Goal: Task Accomplishment & Management: Manage account settings

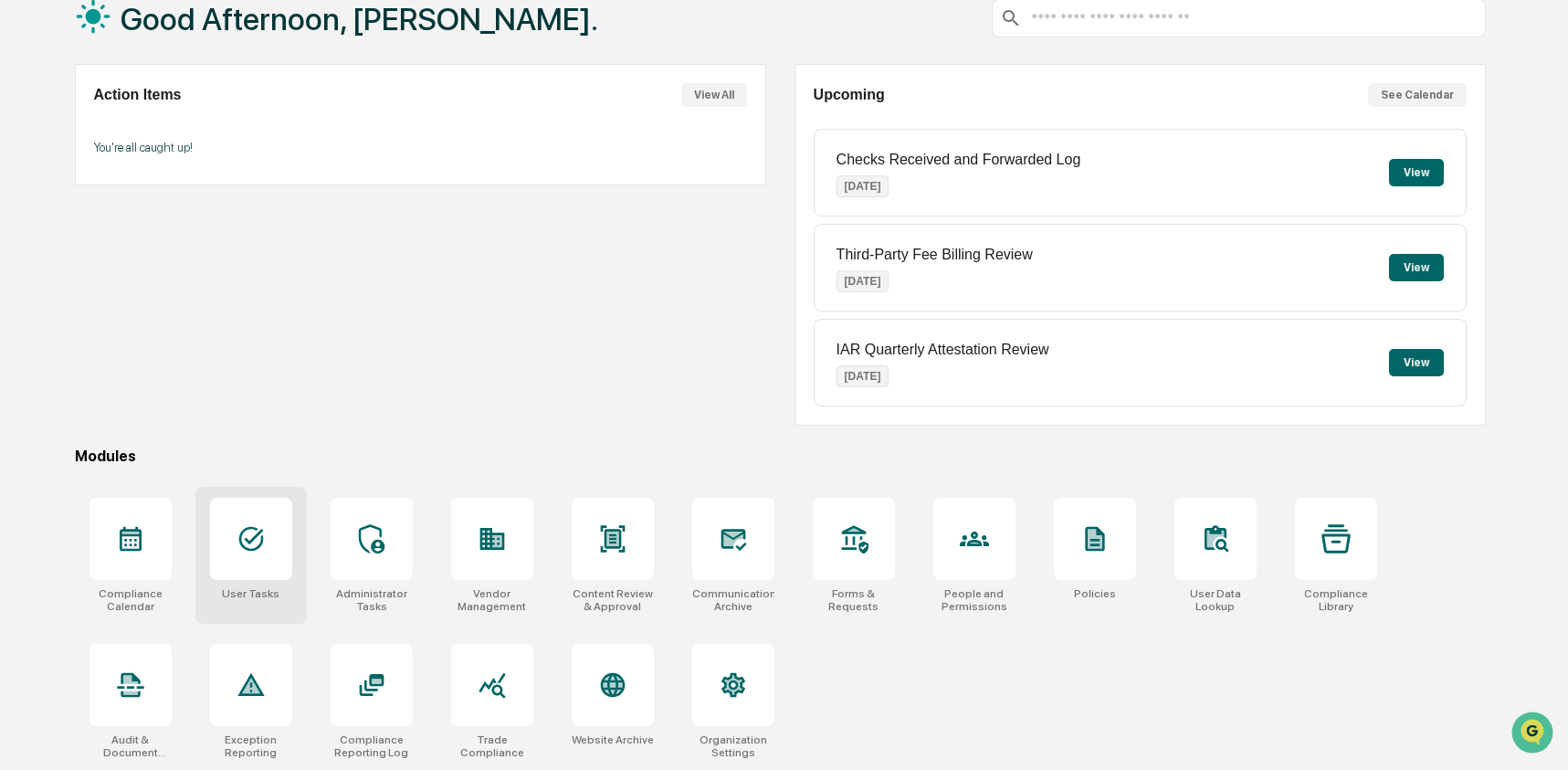
click at [243, 534] on icon at bounding box center [251, 539] width 30 height 30
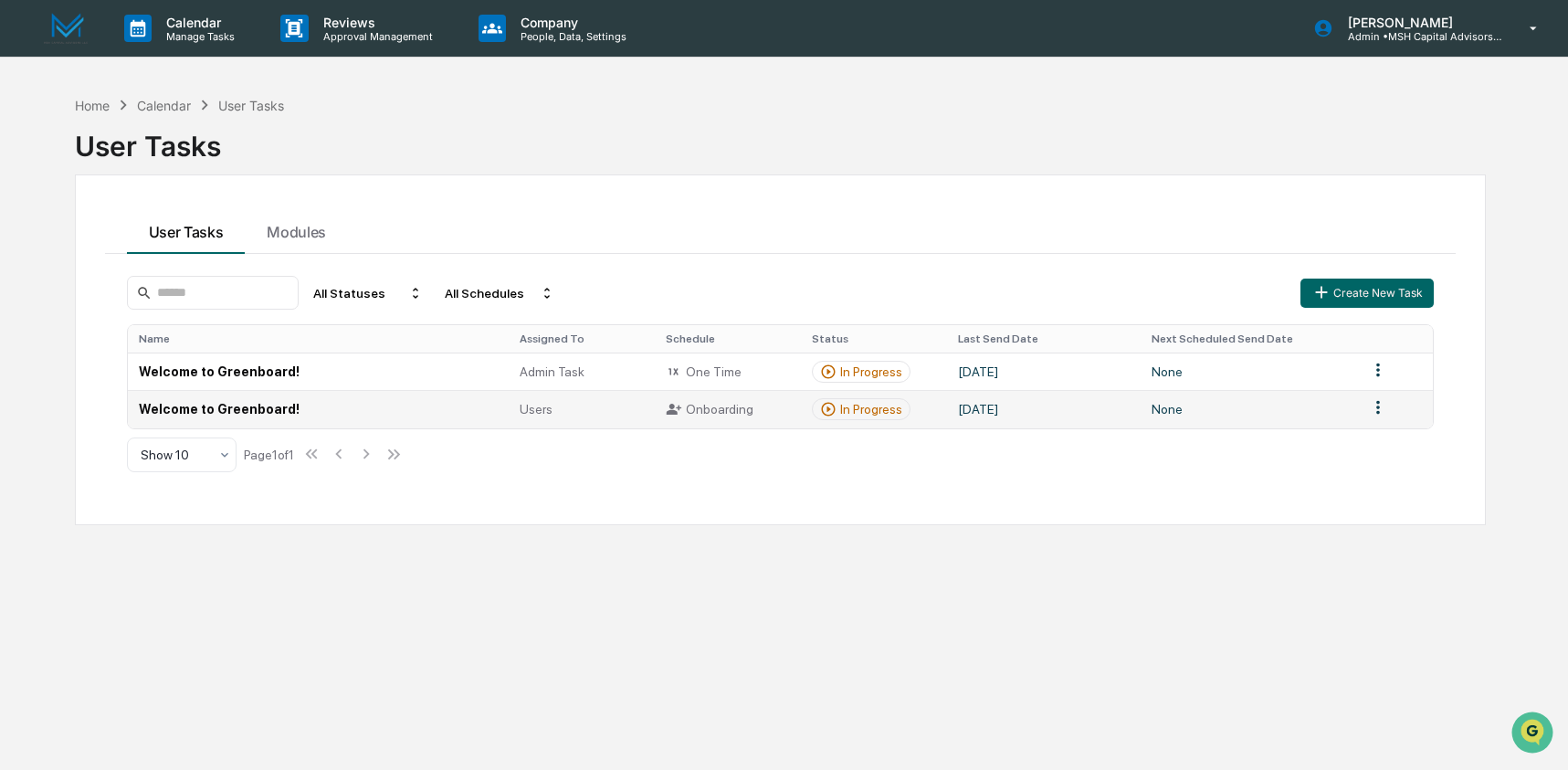
click at [302, 403] on td "Welcome to Greenboard!" at bounding box center [319, 408] width 382 height 37
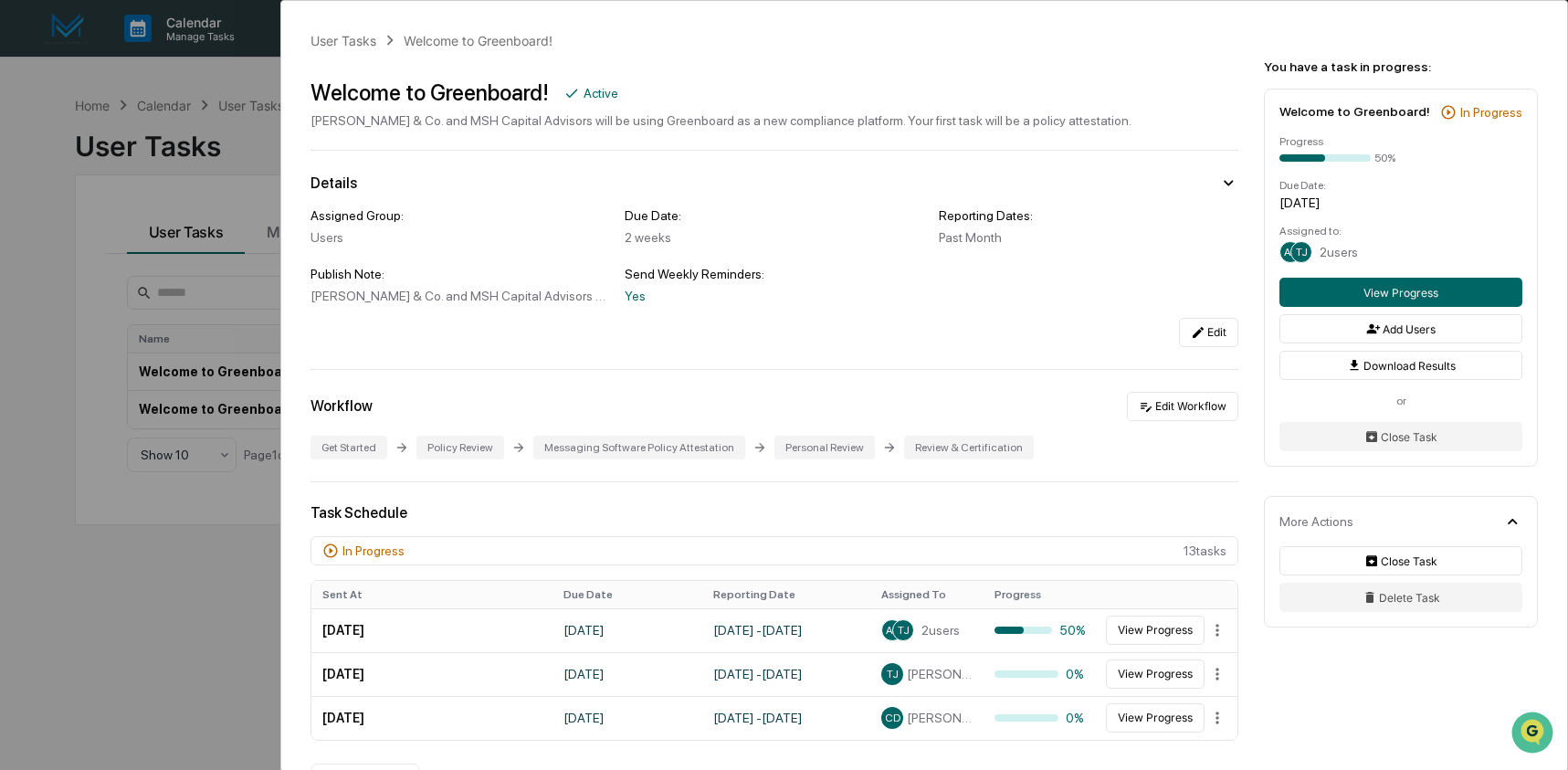
scroll to position [597, 0]
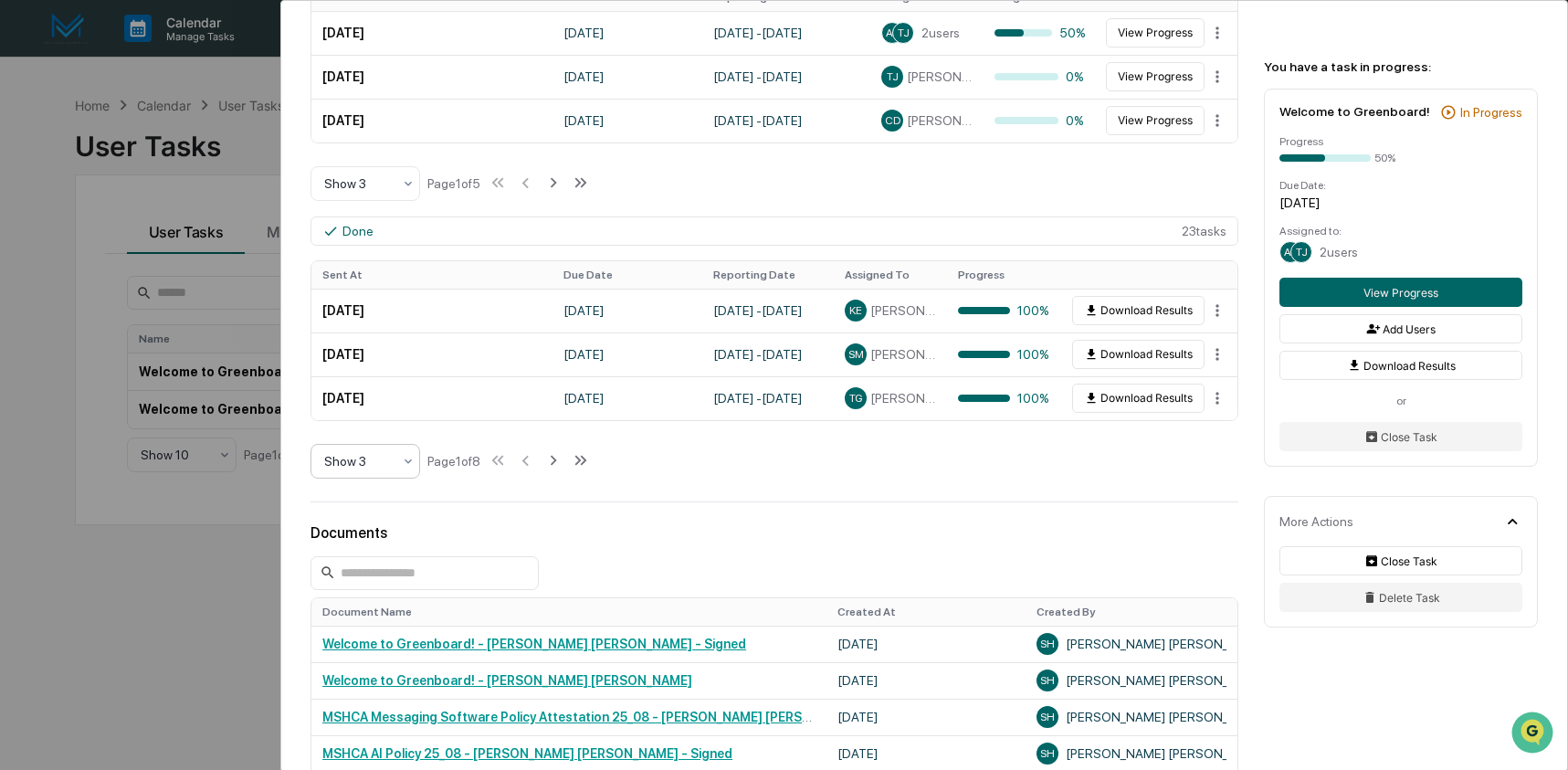
click at [391, 468] on div "Show 3" at bounding box center [358, 461] width 86 height 26
click at [365, 574] on div "Show 10" at bounding box center [365, 583] width 108 height 36
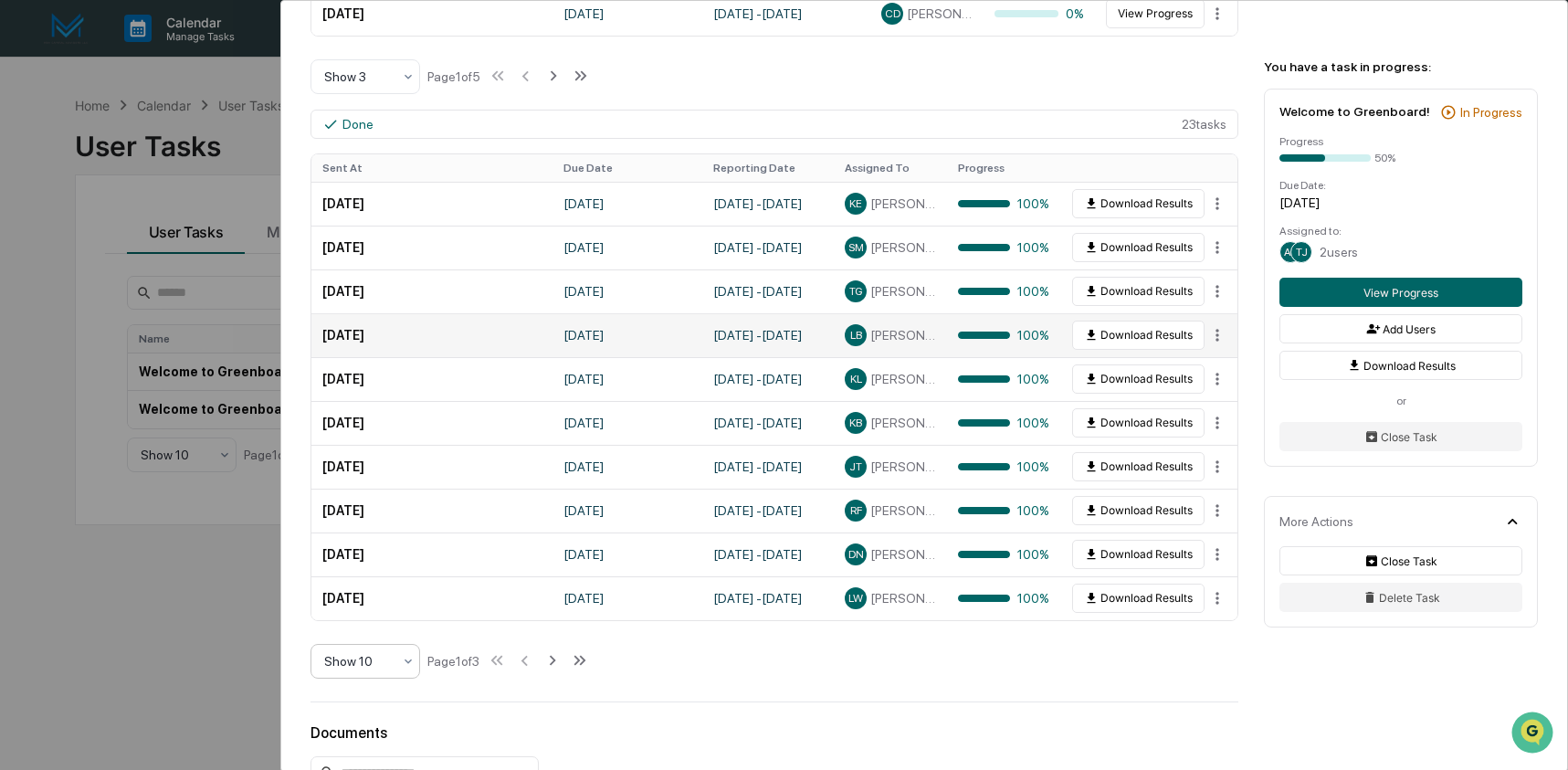
scroll to position [705, 0]
click at [556, 664] on icon at bounding box center [553, 660] width 6 height 10
click at [564, 664] on icon at bounding box center [555, 660] width 20 height 20
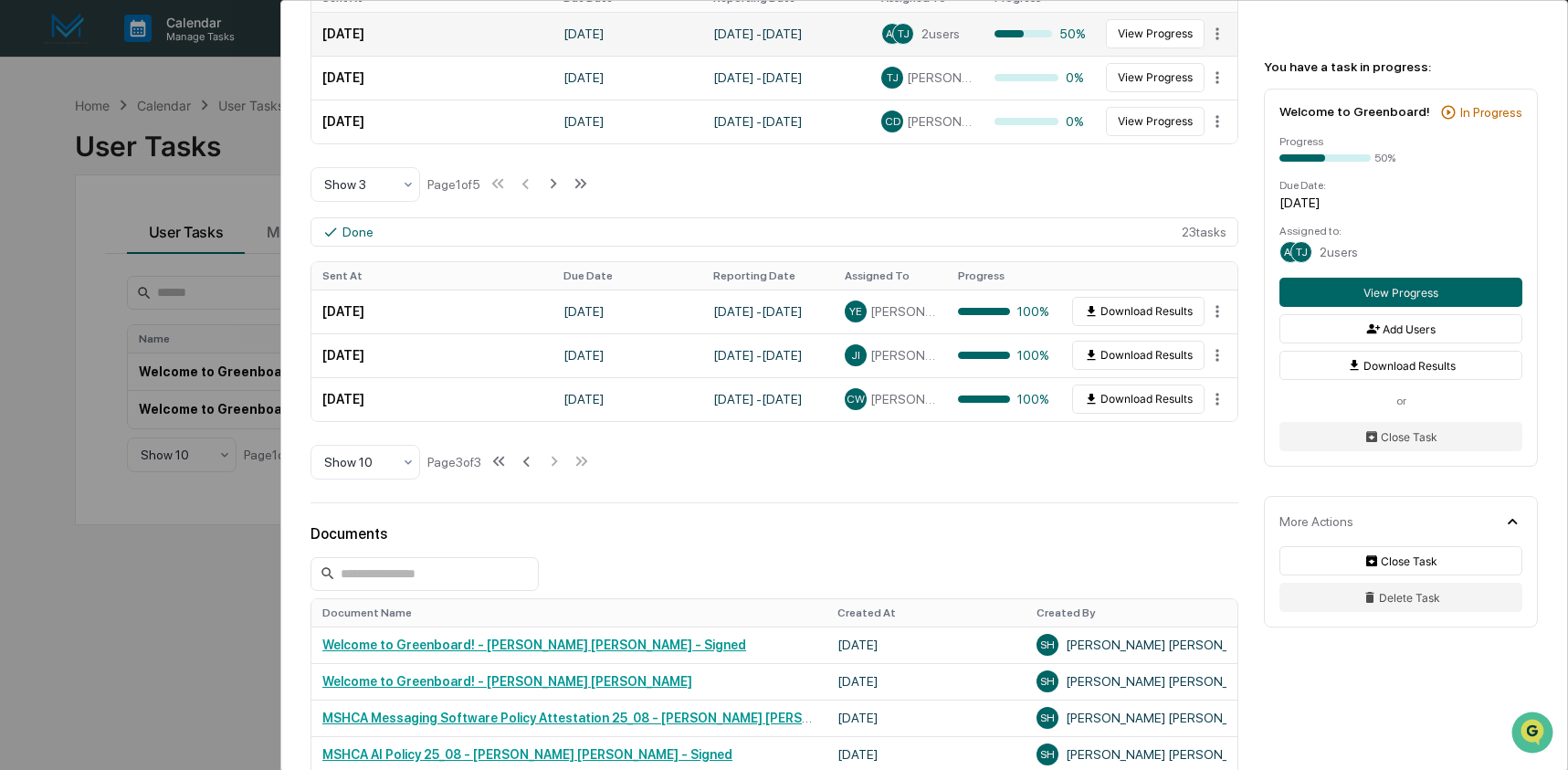
scroll to position [358, 0]
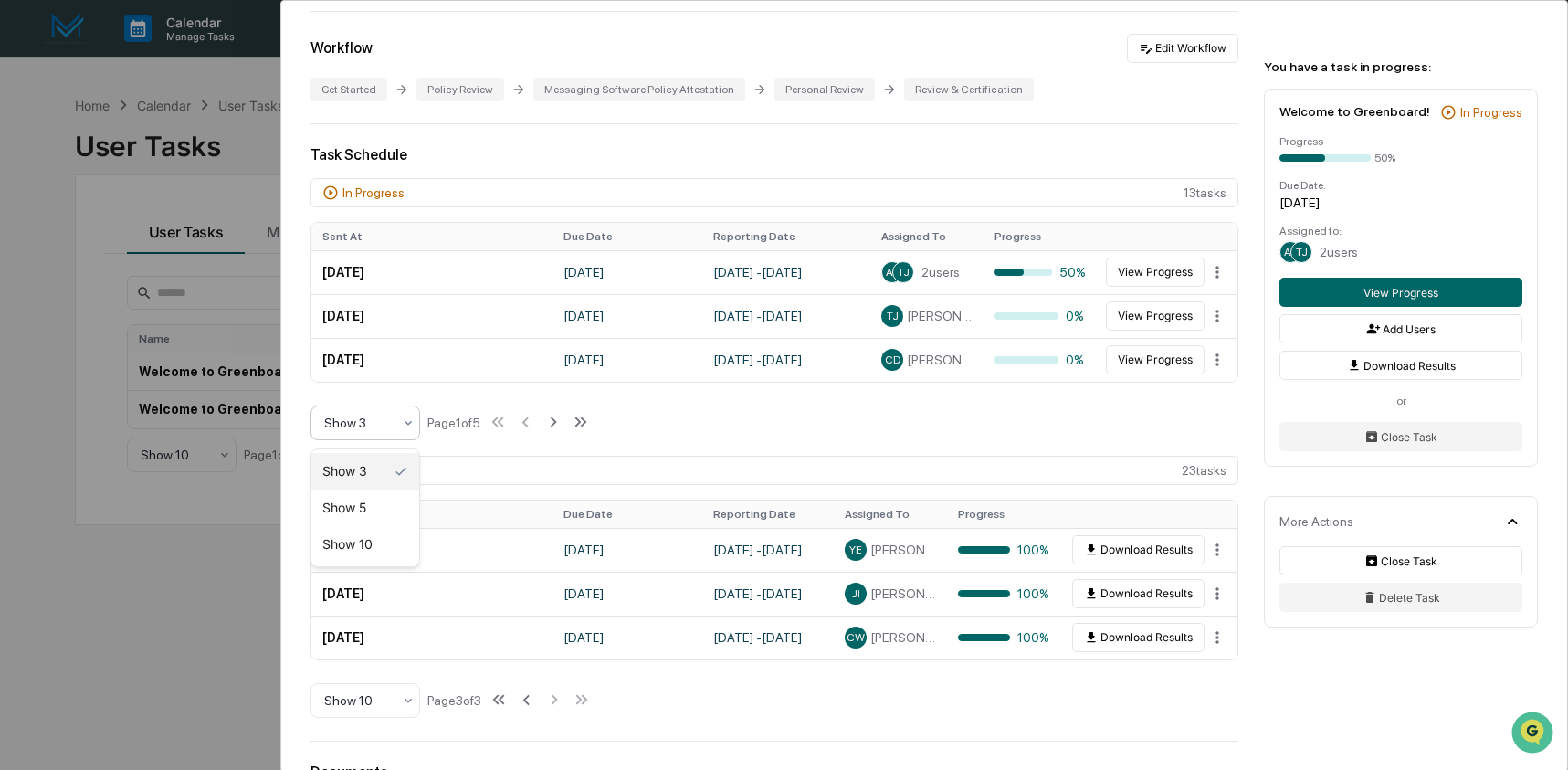
click at [397, 420] on div "Show 3" at bounding box center [358, 423] width 86 height 26
click at [369, 544] on div "Show 10" at bounding box center [365, 544] width 108 height 36
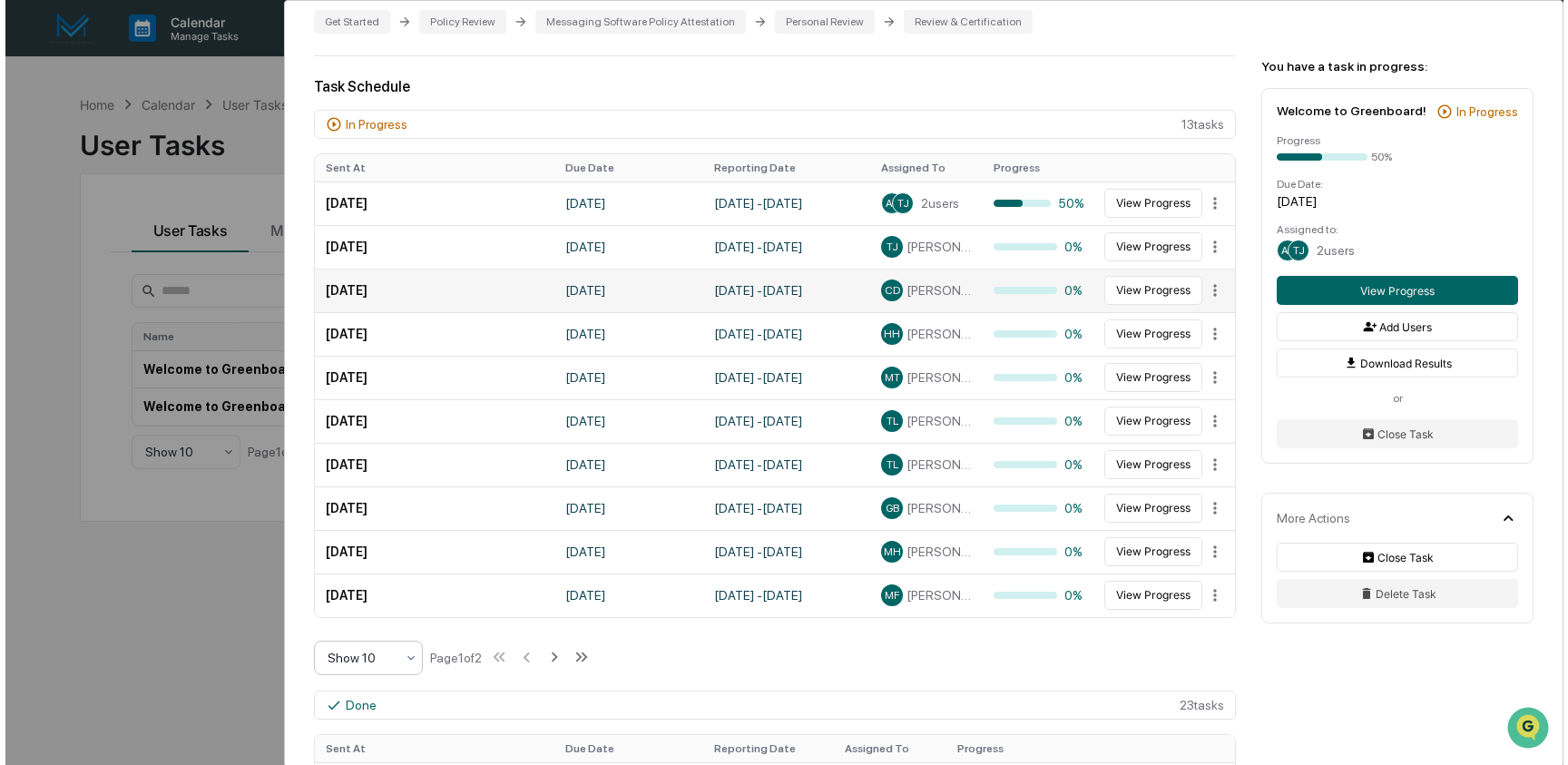
scroll to position [445, 0]
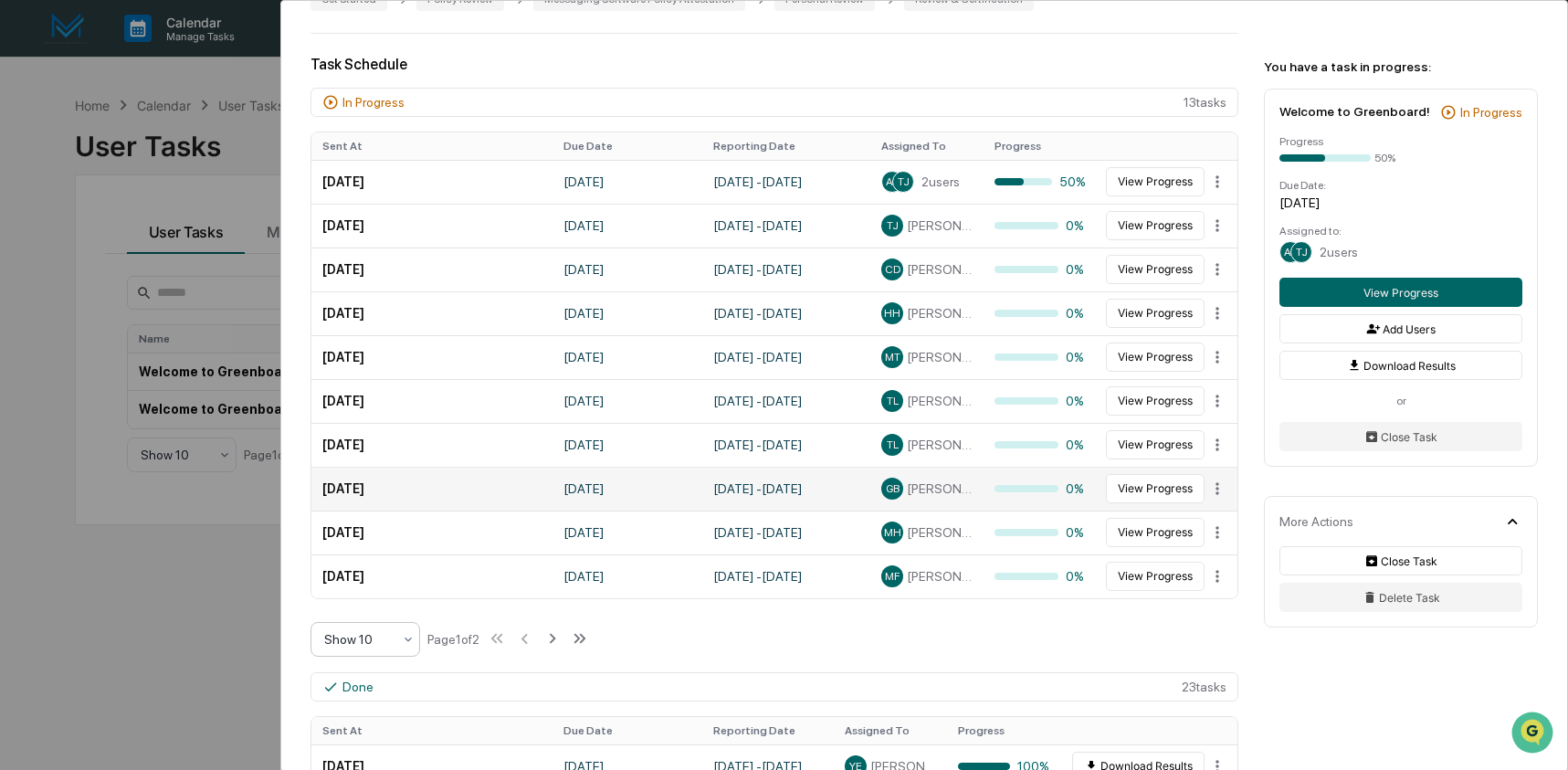
click at [682, 489] on td "September 30, 2025" at bounding box center [627, 488] width 149 height 44
click at [606, 491] on td "September 30, 2025" at bounding box center [627, 488] width 149 height 44
click at [1128, 496] on button "View Progress" at bounding box center [1154, 489] width 98 height 30
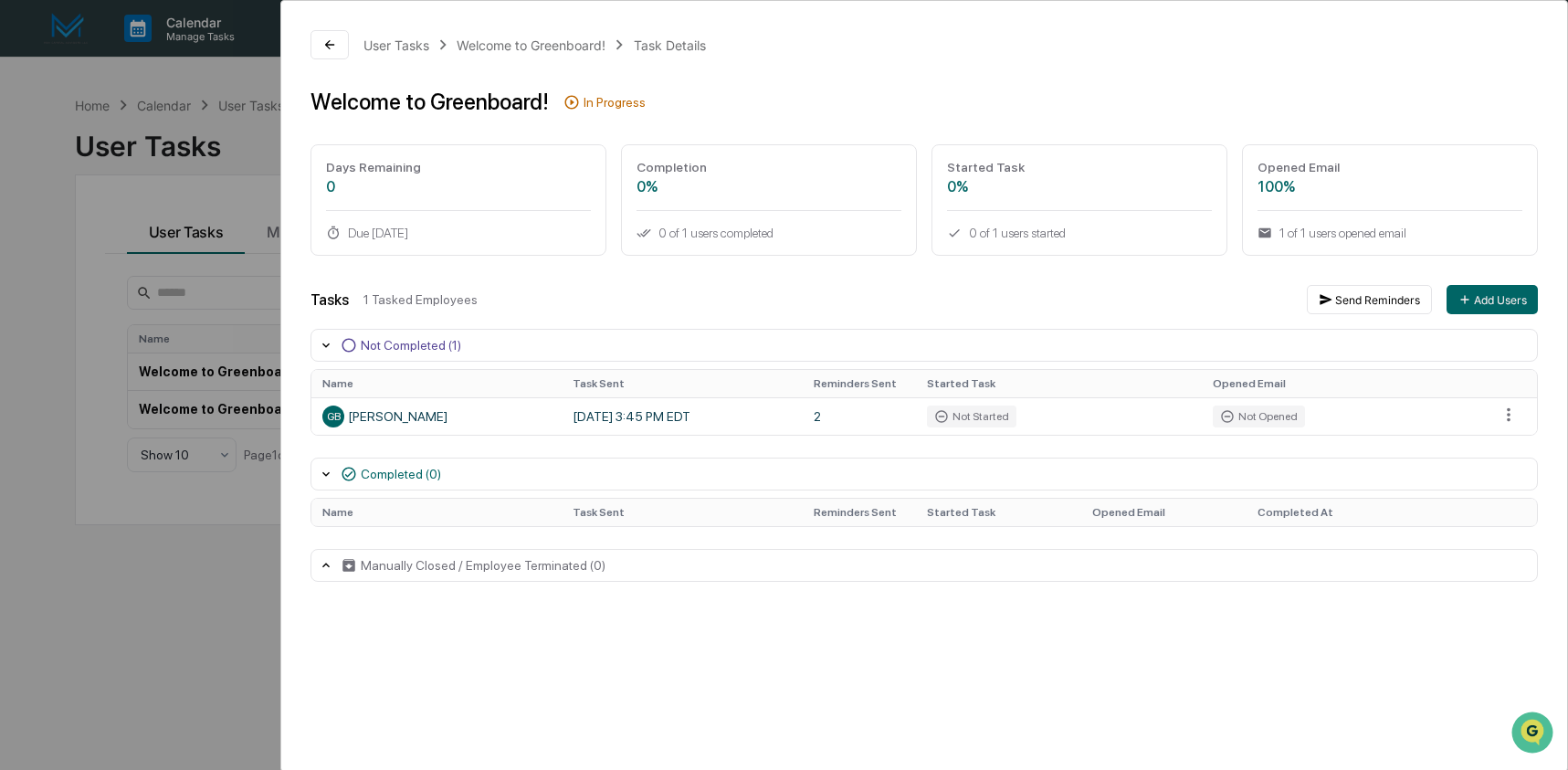
click at [778, 294] on div "1 Tasked Employees" at bounding box center [827, 300] width 928 height 15
click at [679, 417] on td "September 16, 2025 3:45 PM EDT" at bounding box center [682, 416] width 241 height 37
click at [410, 422] on div "GB Gary Buchanan" at bounding box center [437, 417] width 228 height 22
click at [221, 109] on div "User Tasks Welcome to Greenboard! Task Details Welcome to Greenboard! In Progre…" at bounding box center [784, 385] width 1568 height 770
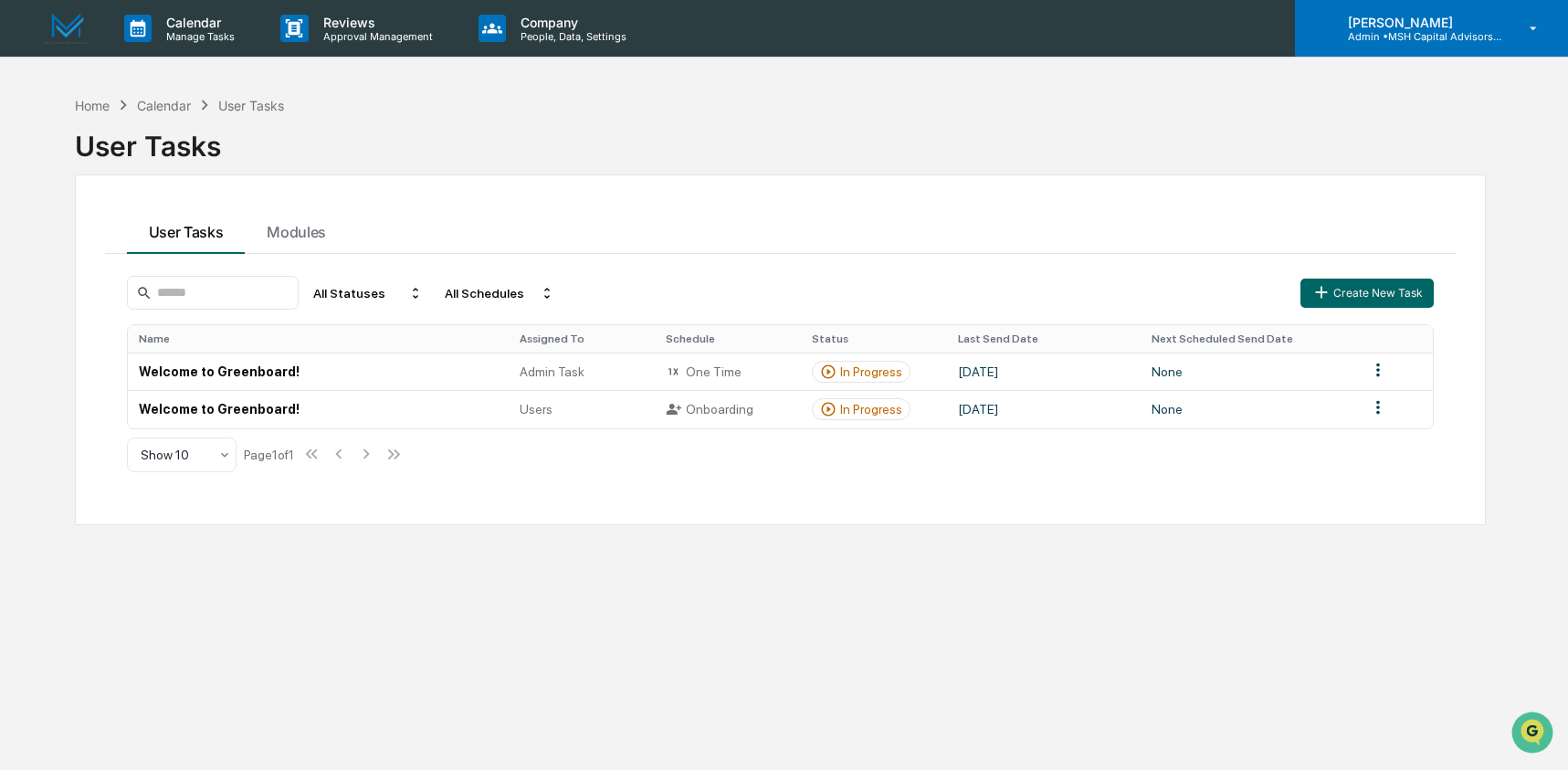
click at [1387, 48] on div "Ashley Craddock Admin • MSH Capital Advisors LLC - RIA" at bounding box center [1431, 28] width 273 height 57
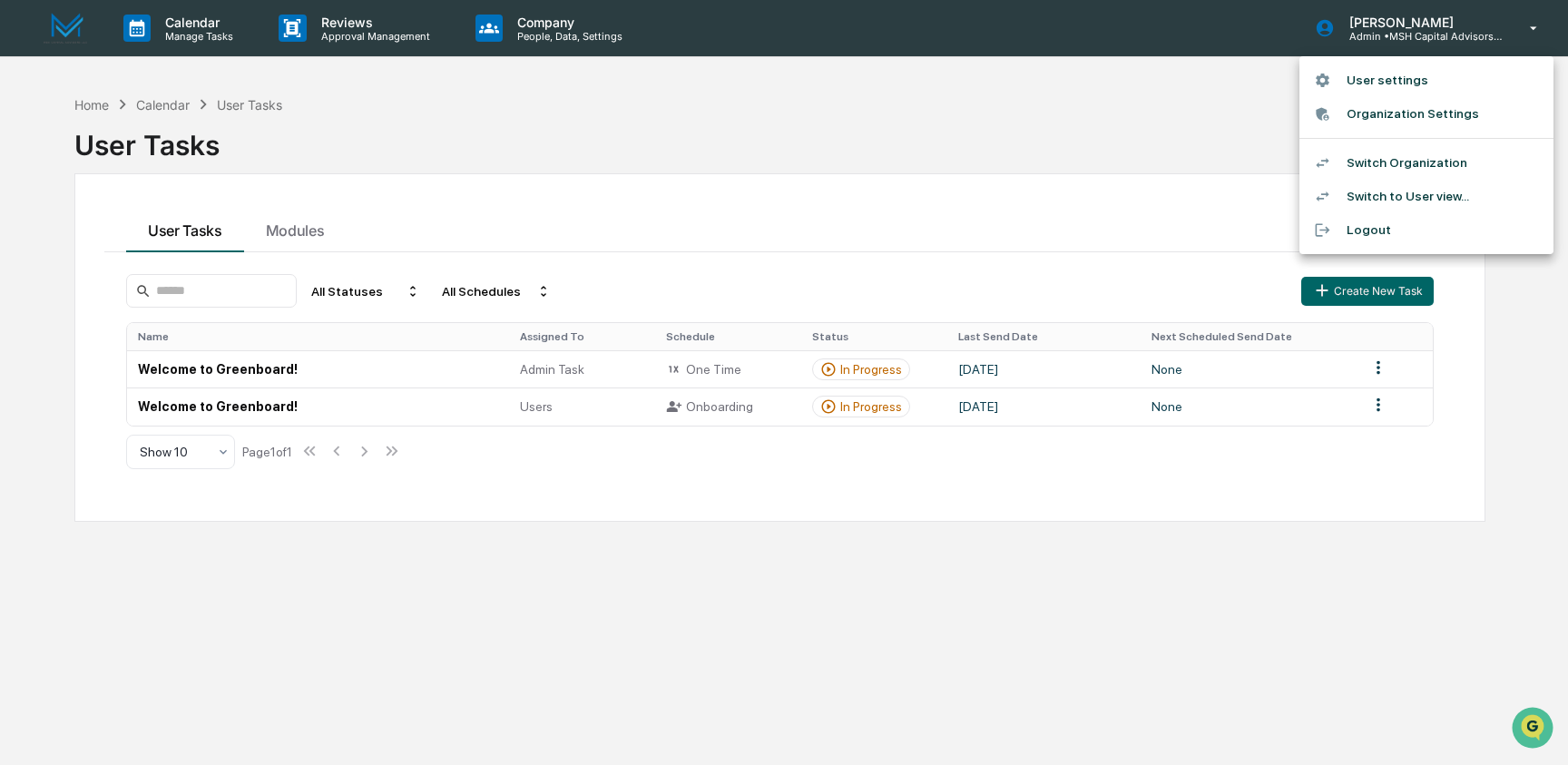
click at [1384, 169] on li "Switch Organization" at bounding box center [1427, 163] width 254 height 33
